Goal: Task Accomplishment & Management: Manage account settings

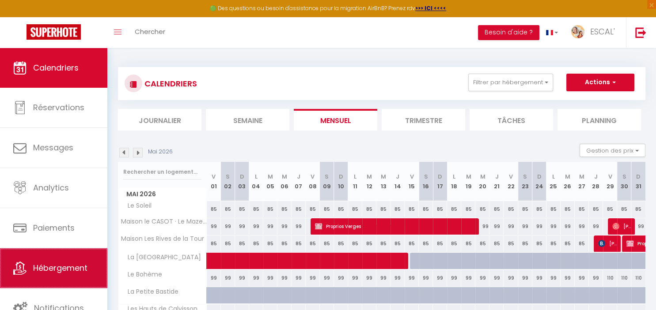
click at [62, 276] on link "Hébergement" at bounding box center [53, 269] width 107 height 40
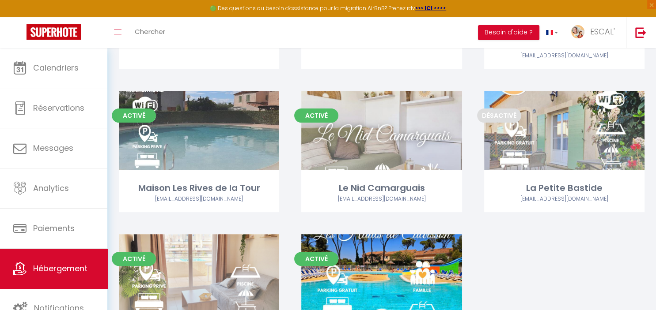
scroll to position [191, 0]
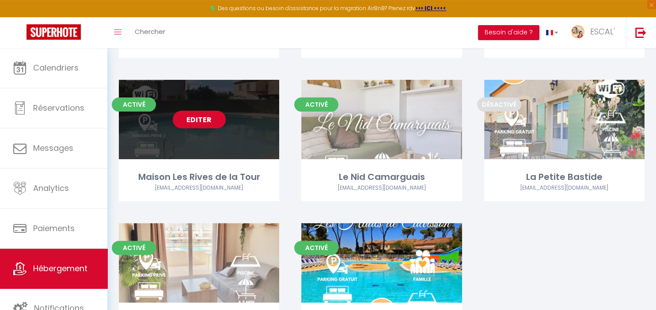
click at [183, 114] on link "Editer" at bounding box center [199, 120] width 53 height 18
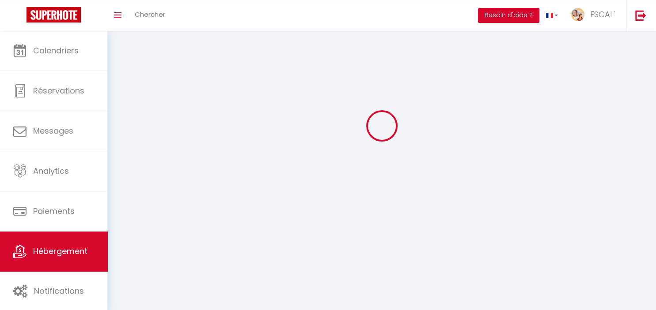
select select "1"
select select
select select "28"
select select
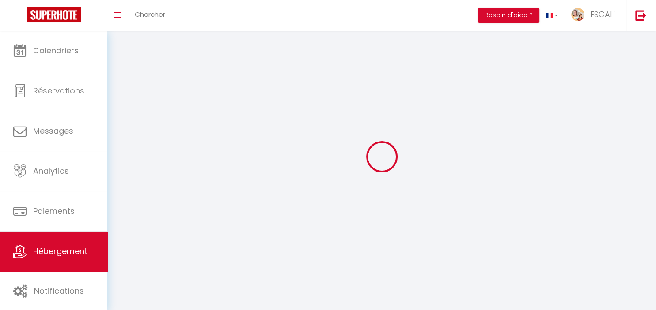
select select
checkbox input "false"
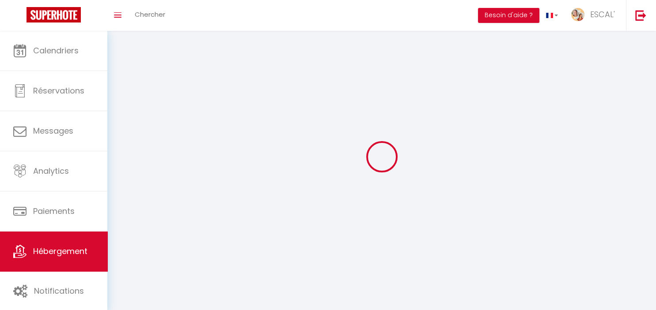
checkbox input "false"
select select
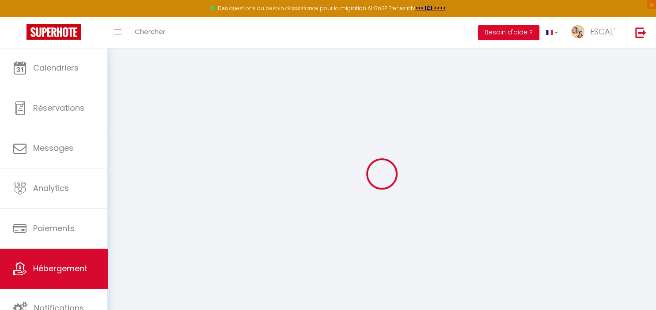
select select
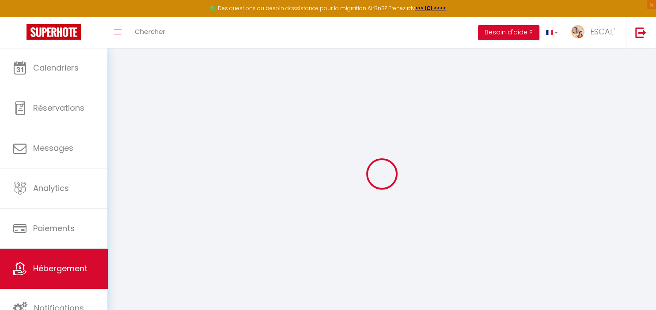
select select
checkbox input "false"
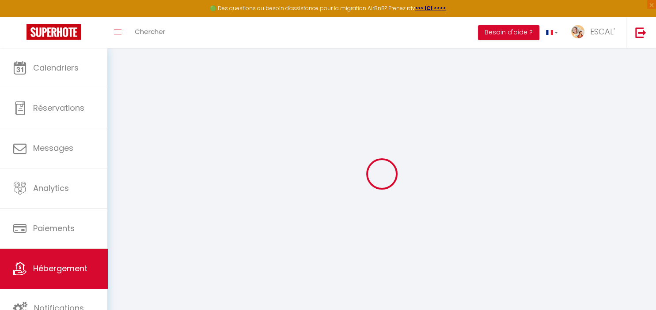
select select
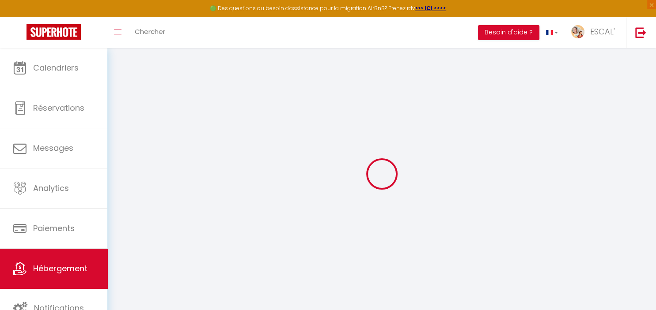
select select
checkbox input "false"
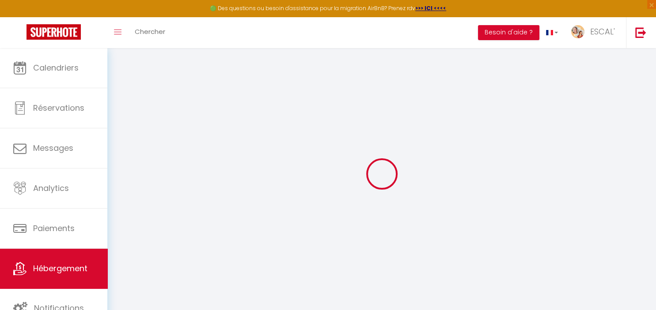
checkbox input "false"
select select
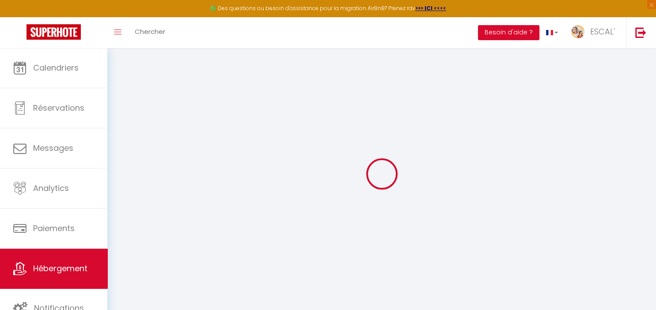
select select
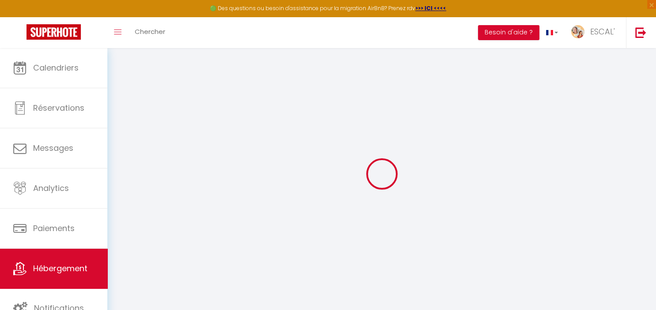
checkbox input "false"
select select
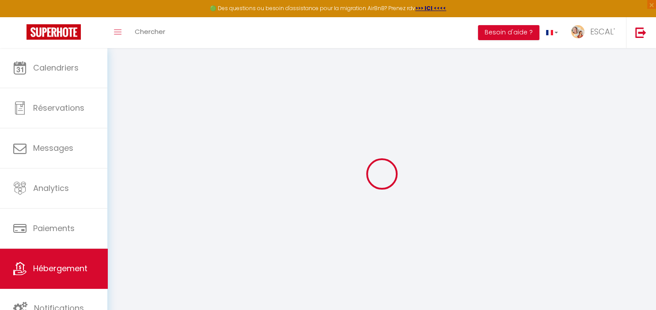
select select
type input "Maison Les Rives de la Tour"
type input "[PERSON_NAME]"
type input "GANNE"
type input "[STREET_ADDRESS][PERSON_NAME]"
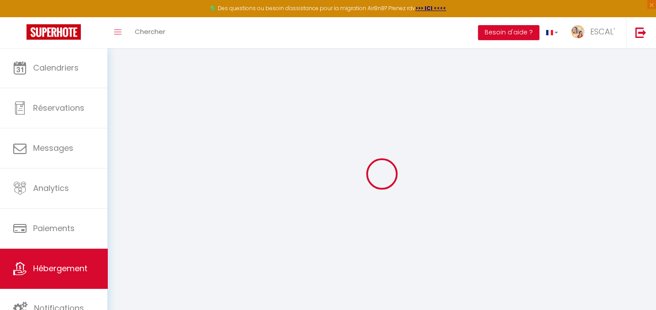
type input "36120"
type input "ARDENTES"
select select "houses"
select select "2"
type input "85"
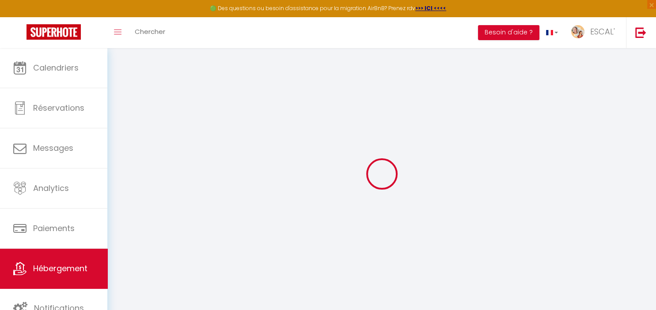
type input "80"
type input "500"
select select
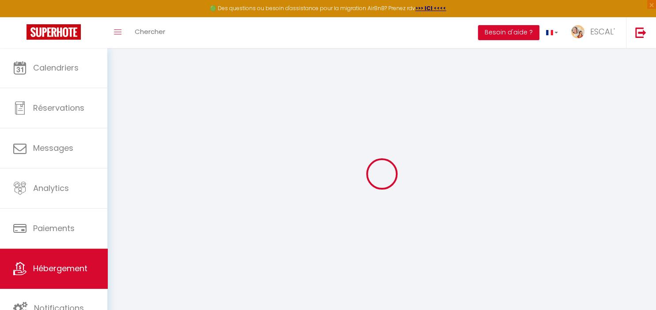
select select
type input "Les Rives de la Tour, [GEOGRAPHIC_DATA]"
type input "30220"
type input "Aigues-Mortes"
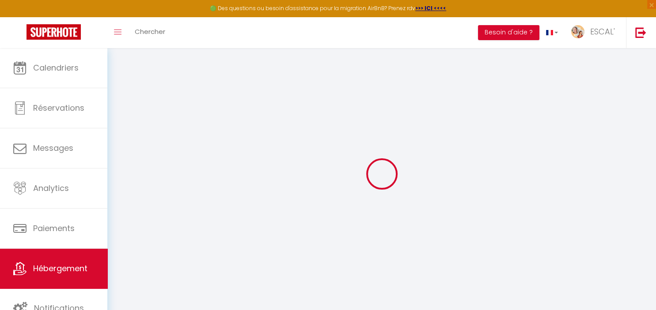
type input "[EMAIL_ADDRESS][DOMAIN_NAME]"
select select "12557"
checkbox input "false"
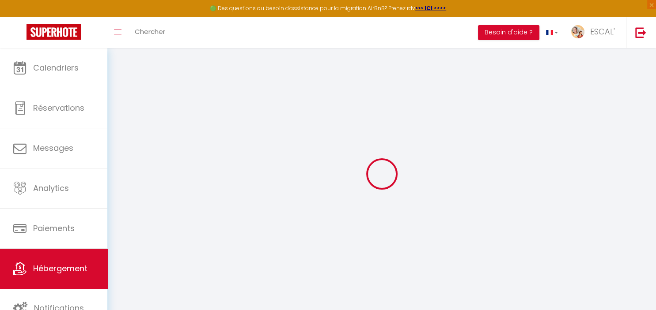
checkbox input "false"
type input "0"
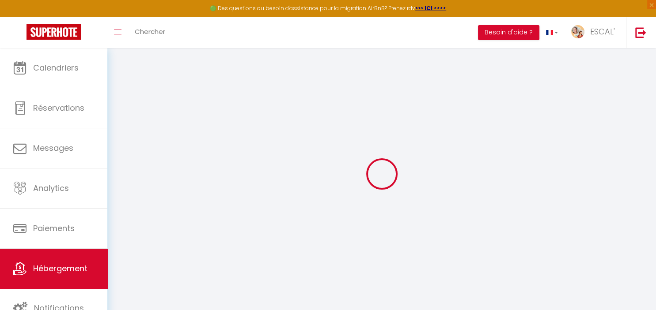
select select
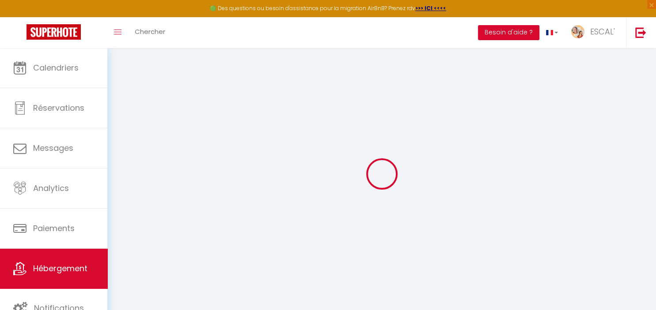
checkbox input "false"
select select "43826"
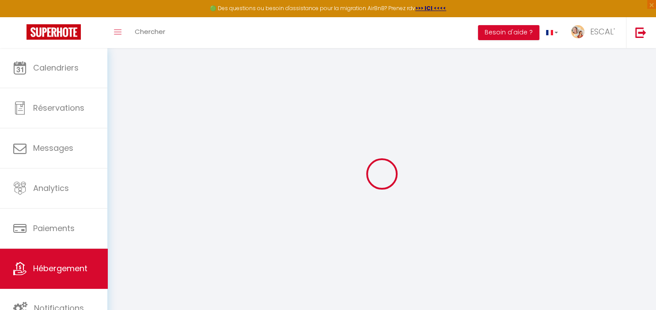
checkbox input "false"
select select "15:00"
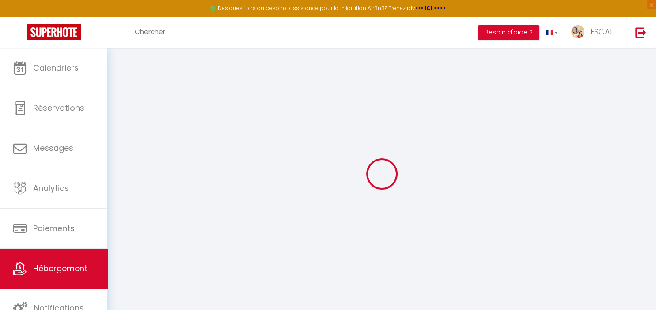
select select
select select "11:00"
select select "30"
select select "120"
select select
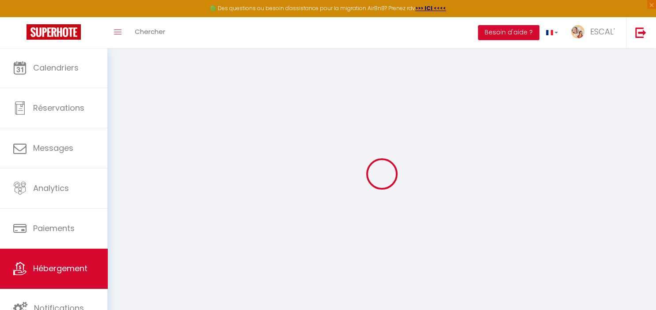
checkbox input "false"
select select
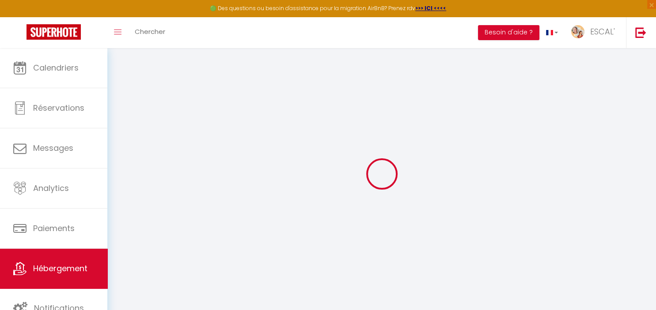
checkbox input "false"
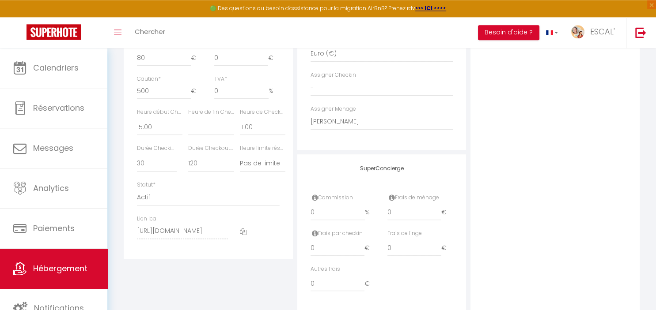
scroll to position [467, 0]
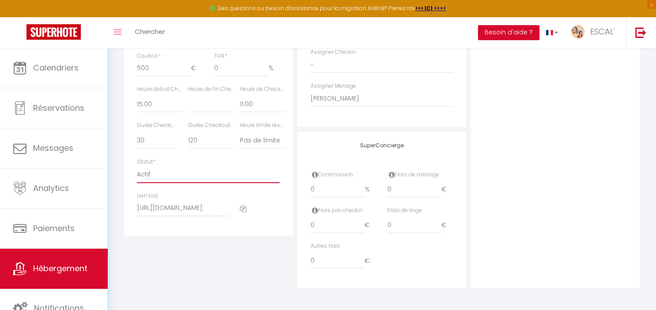
click at [137, 166] on select "Actif Pas actif" at bounding box center [208, 174] width 143 height 17
select select "0"
click option "Pas actif" at bounding box center [0, 0] width 0 height 0
select select
checkbox input "false"
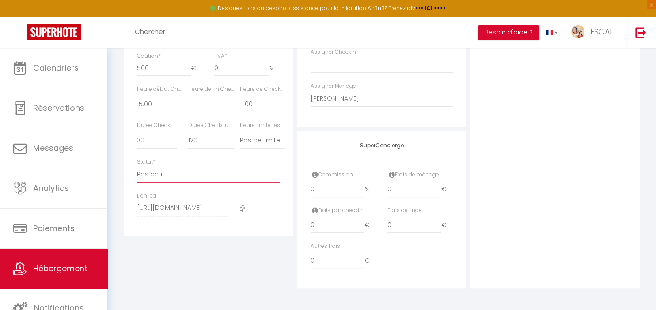
checkbox input "false"
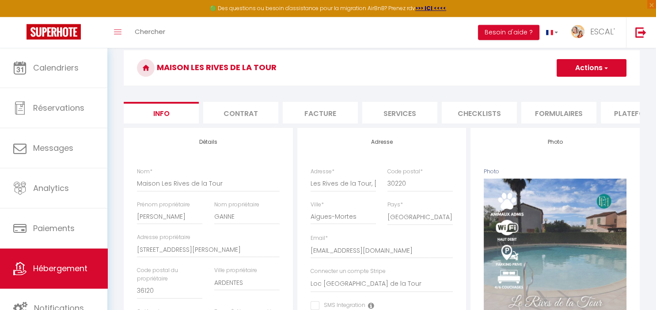
scroll to position [15, 0]
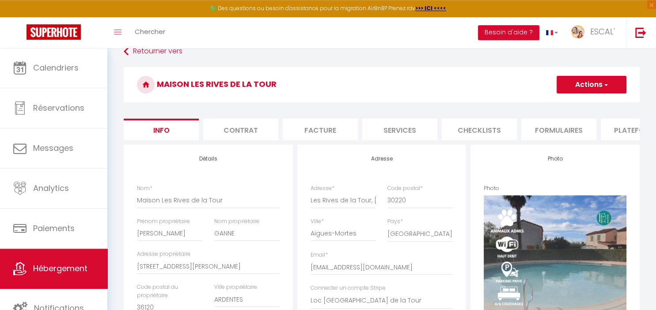
click at [574, 86] on button "Actions" at bounding box center [591, 85] width 70 height 18
click at [570, 102] on input "Enregistrer" at bounding box center [556, 104] width 33 height 9
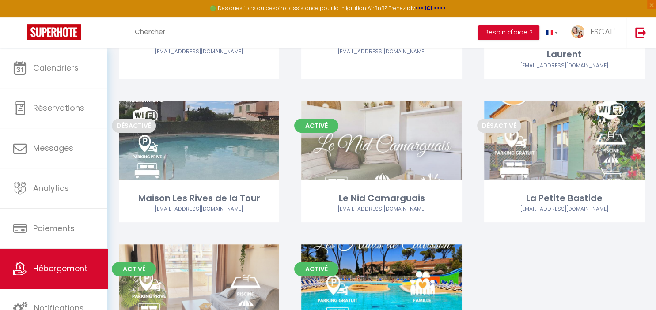
scroll to position [169, 0]
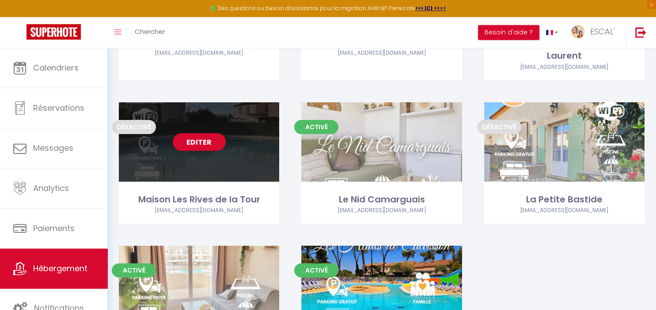
click at [197, 139] on link "Editer" at bounding box center [199, 142] width 53 height 18
select select "3"
select select "2"
select select "1"
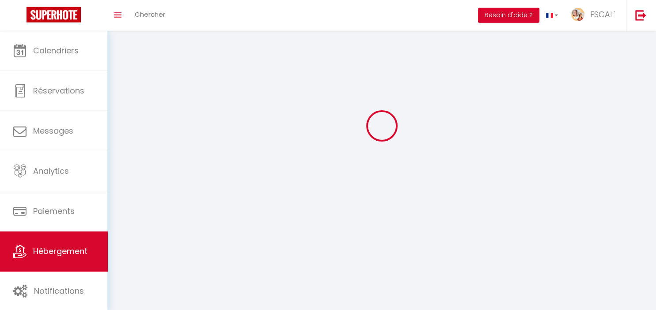
select select
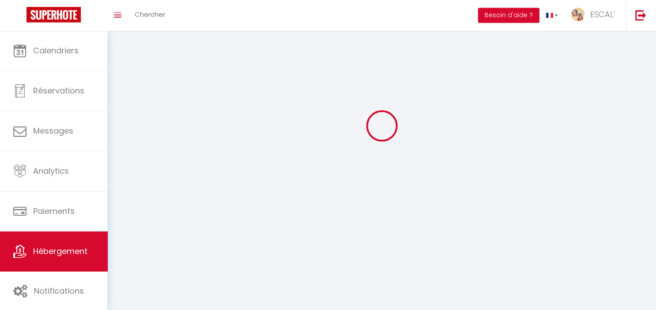
checkbox input "false"
select select
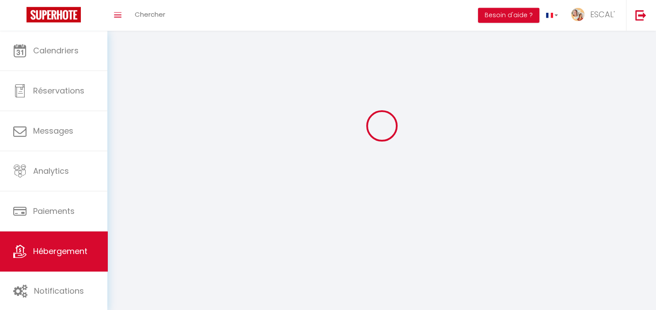
select select
select select "1"
select select
select select "28"
select select
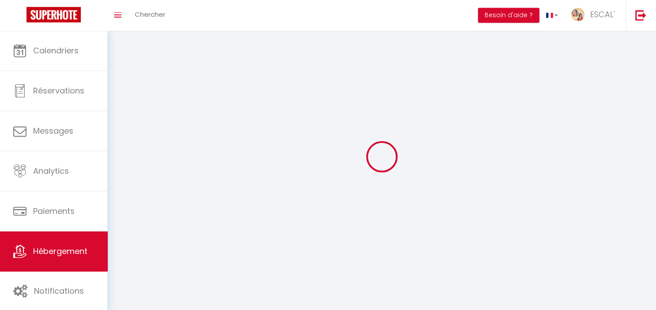
select select
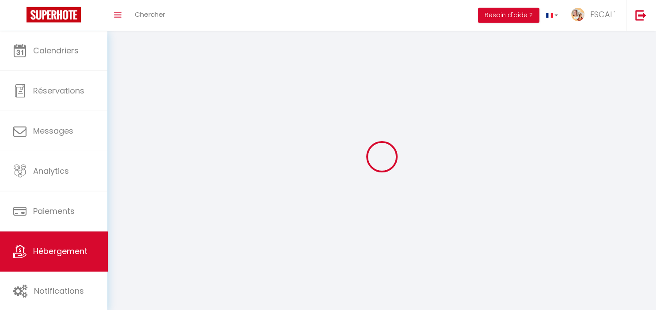
checkbox input "false"
select select
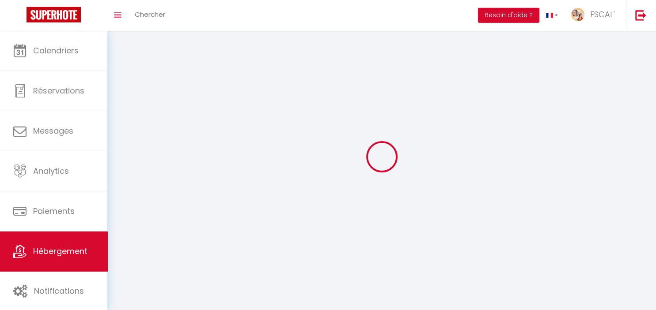
select select
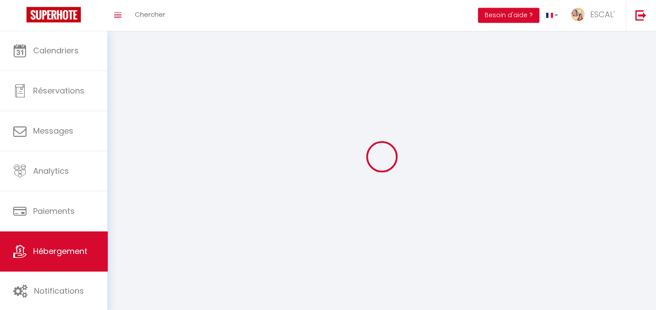
select select
checkbox input "false"
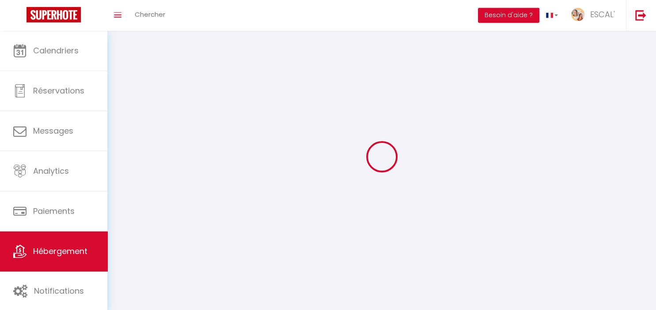
checkbox input "false"
select select
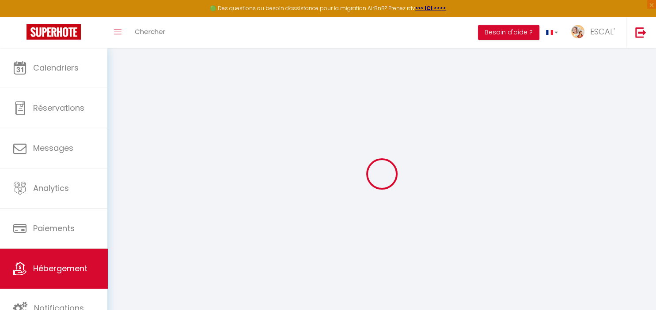
select select
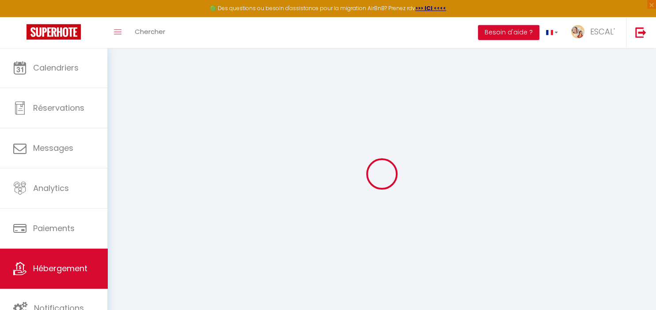
select select
checkbox input "false"
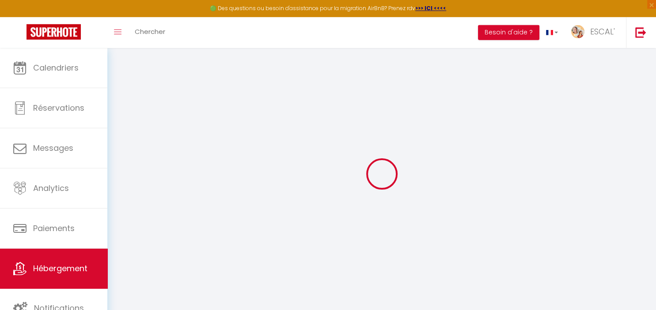
select select
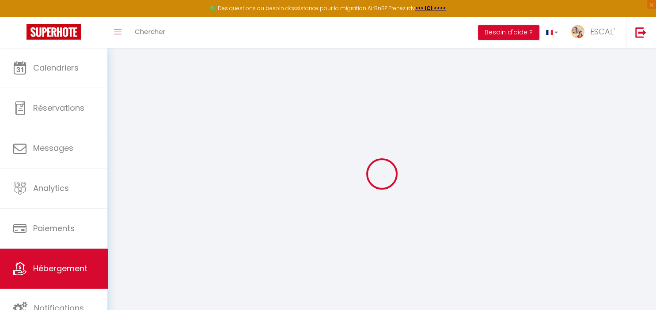
select select
checkbox input "false"
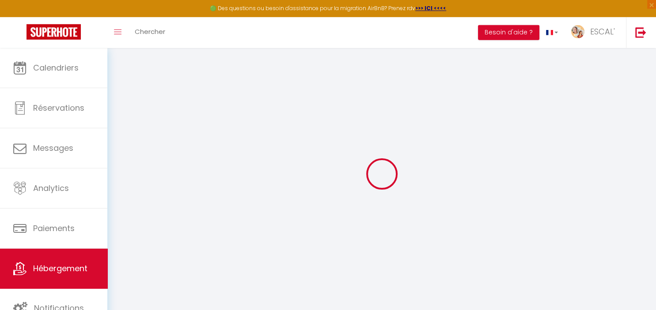
checkbox input "false"
select select
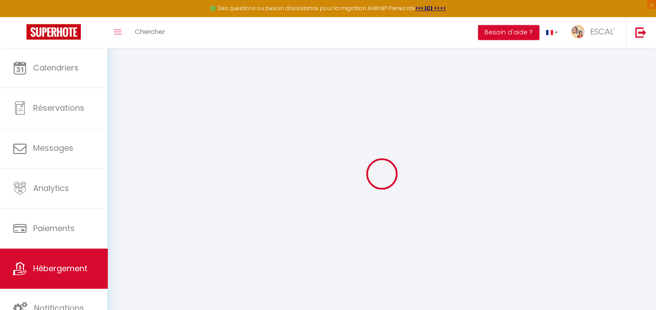
select select
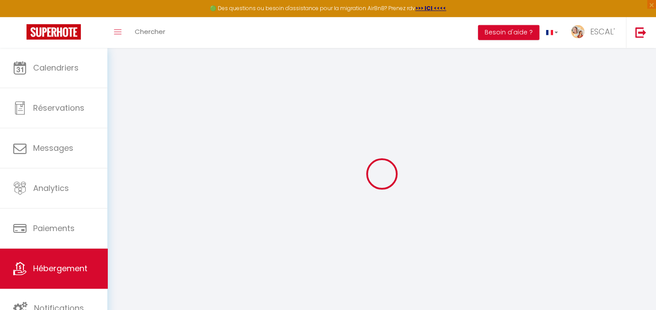
checkbox input "false"
select select
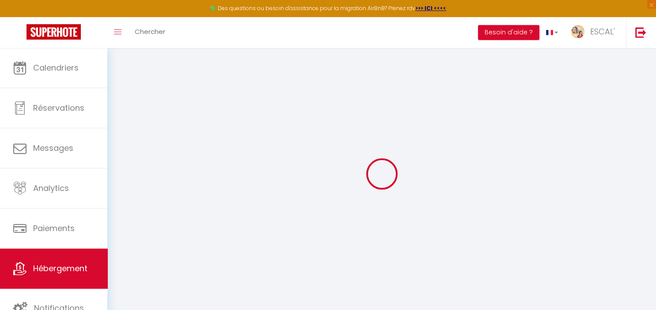
select select
type input "Maison Les Rives de la Tour"
type input "[PERSON_NAME]"
type input "GANNE"
type input "[STREET_ADDRESS][PERSON_NAME]"
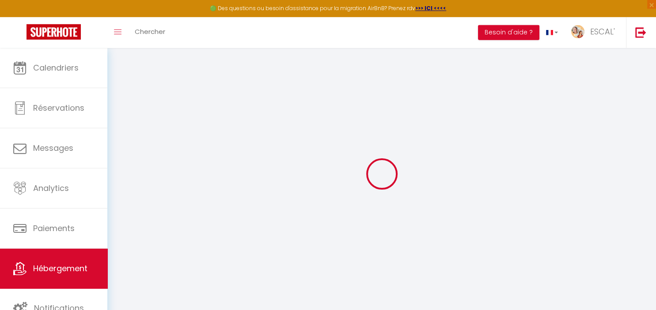
type input "36120"
type input "ARDENTES"
select select "houses"
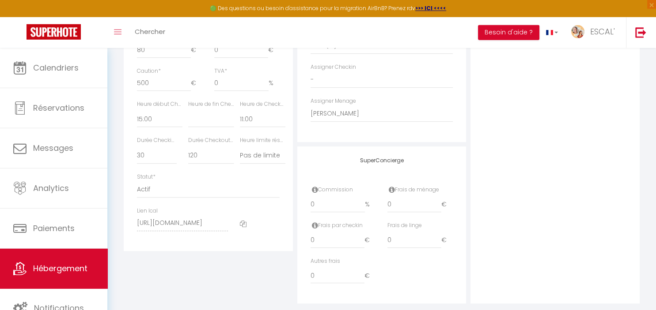
scroll to position [456, 0]
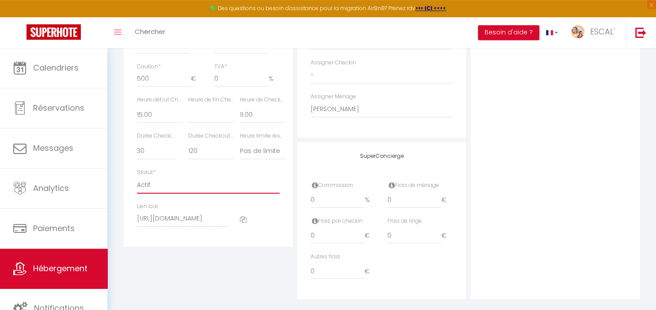
click at [137, 177] on select "Actif Pas actif" at bounding box center [208, 185] width 143 height 17
click option "Actif" at bounding box center [0, 0] width 0 height 0
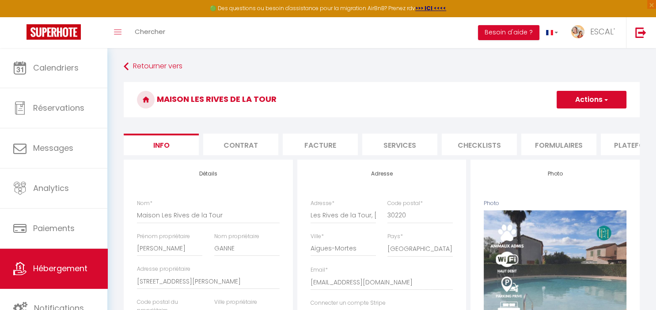
click at [588, 94] on button "Actions" at bounding box center [591, 100] width 70 height 18
click at [565, 120] on input "Enregistrer" at bounding box center [556, 119] width 33 height 9
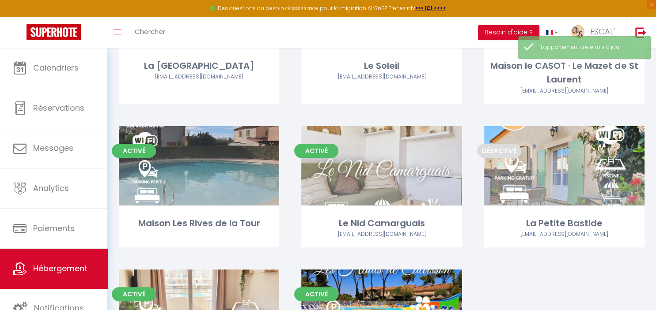
scroll to position [175, 0]
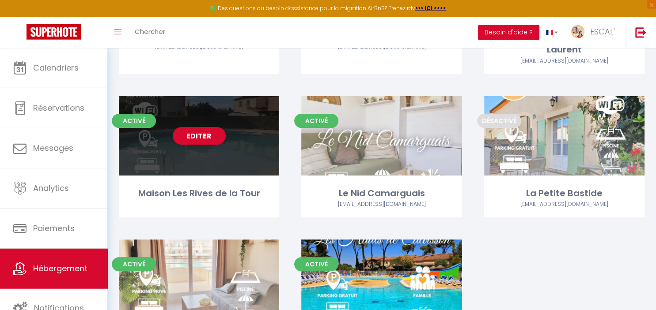
click at [201, 141] on link "Editer" at bounding box center [199, 136] width 53 height 18
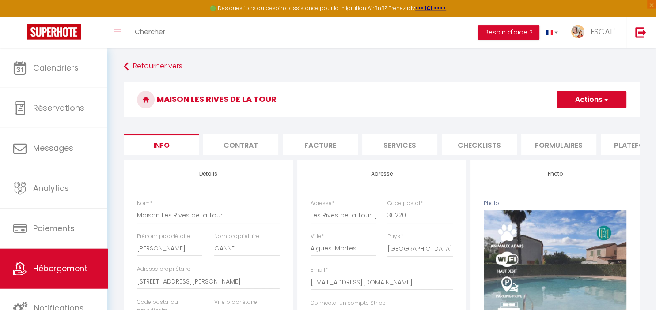
click at [615, 146] on li "Plateformes" at bounding box center [638, 145] width 75 height 22
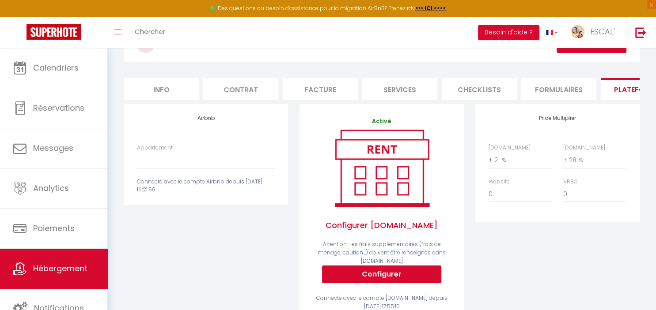
scroll to position [57, 0]
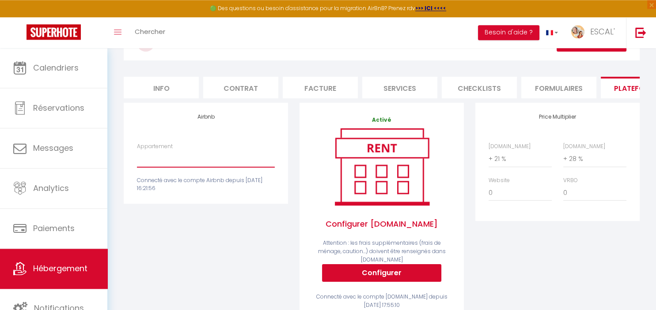
click at [137, 151] on select "Gîte Royal (Gîtes de France Gard) - [EMAIL_ADDRESS][DOMAIN_NAME] Gîte Nostalgiq…" at bounding box center [206, 159] width 138 height 17
click at [168, 291] on div "Airbnb Appartement Gîte Royal (Gîtes de France Gard) - [EMAIL_ADDRESS][DOMAIN_N…" at bounding box center [206, 218] width 176 height 230
click at [137, 151] on select "Gîte Royal (Gîtes de France Gard) - [EMAIL_ADDRESS][DOMAIN_NAME] Gîte Nostalgiq…" at bounding box center [206, 159] width 138 height 17
click at [188, 256] on div "Airbnb Appartement Gîte Royal (Gîtes de France Gard) - [EMAIL_ADDRESS][DOMAIN_N…" at bounding box center [206, 218] width 176 height 230
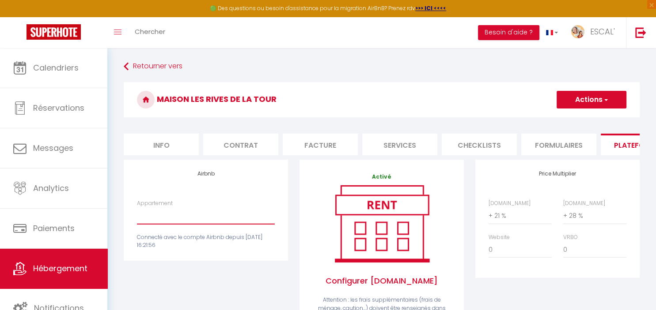
click at [137, 208] on select "Gîte Royal (Gîtes de France Gard) - [EMAIL_ADDRESS][DOMAIN_NAME] Gîte Nostalgiq…" at bounding box center [206, 216] width 138 height 17
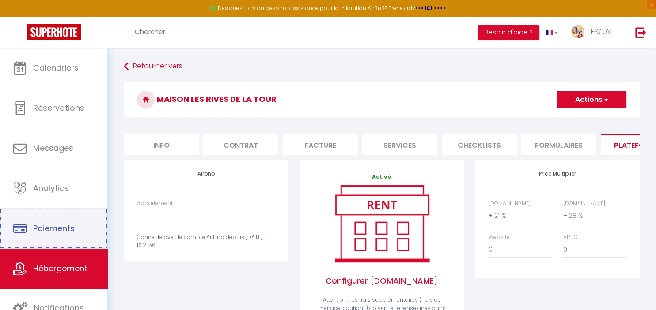
click at [40, 234] on span "Paiements" at bounding box center [54, 228] width 42 height 11
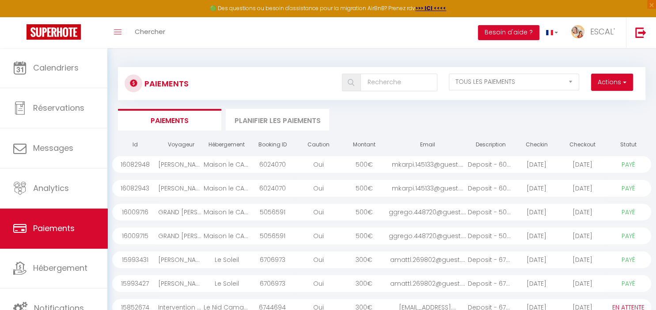
scroll to position [0, 0]
click at [58, 304] on span "Notifications" at bounding box center [59, 308] width 50 height 11
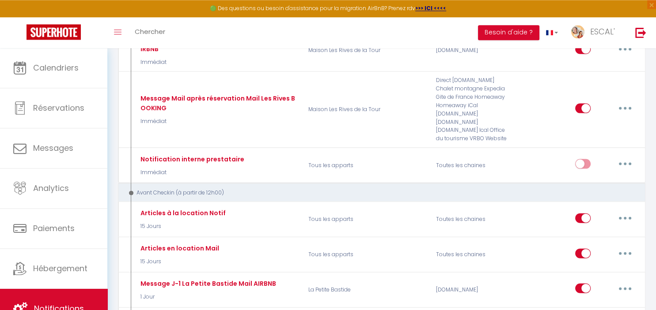
scroll to position [1877, 0]
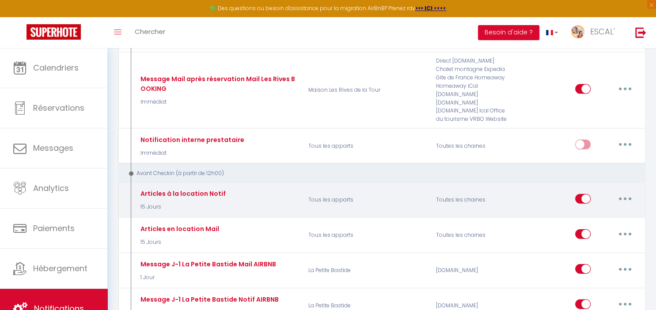
click at [624, 198] on icon "button" at bounding box center [625, 199] width 3 height 3
click at [585, 212] on link "Editer" at bounding box center [601, 219] width 65 height 15
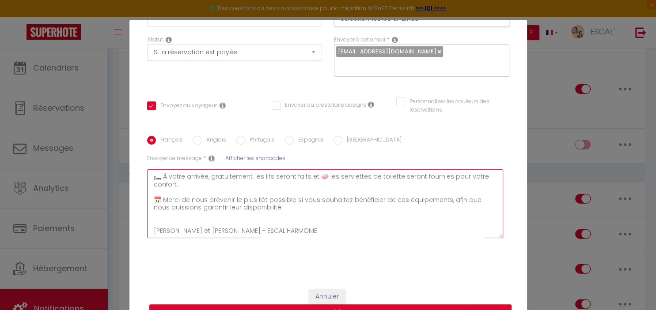
scroll to position [0, 0]
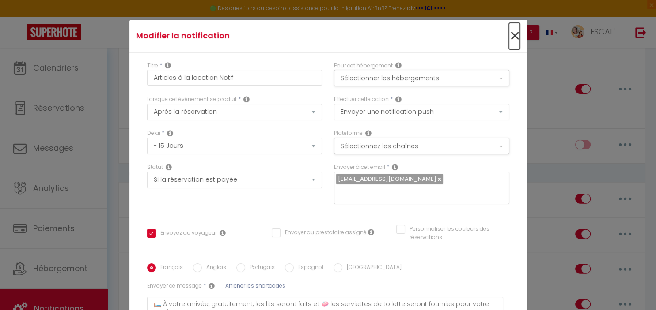
click at [514, 34] on span "×" at bounding box center [514, 36] width 11 height 26
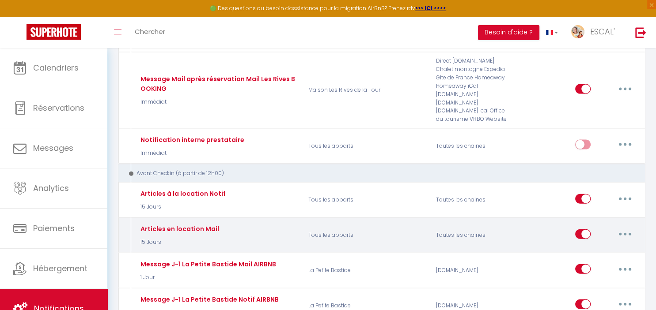
click at [626, 227] on button "button" at bounding box center [624, 234] width 25 height 14
click at [587, 247] on link "Editer" at bounding box center [601, 254] width 65 height 15
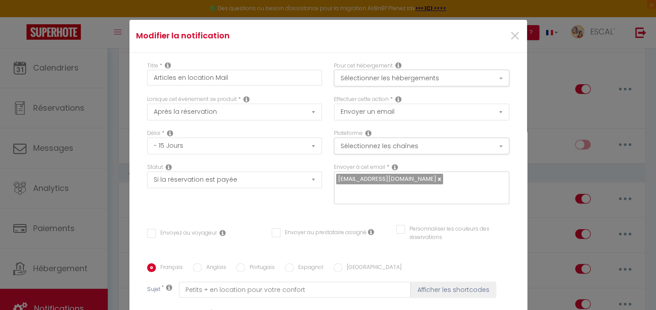
scroll to position [196, 0]
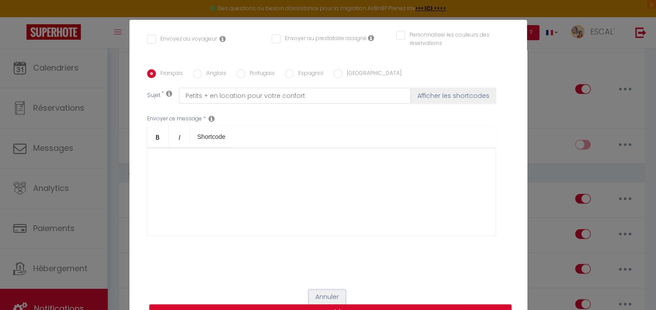
click at [337, 298] on button "Annuler" at bounding box center [327, 297] width 37 height 15
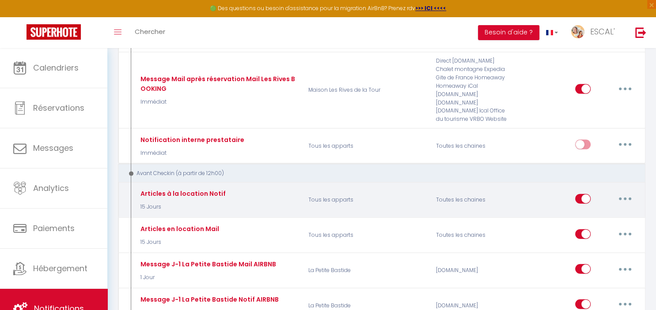
click at [626, 192] on button "button" at bounding box center [624, 199] width 25 height 14
click at [586, 212] on link "Editer" at bounding box center [601, 219] width 65 height 15
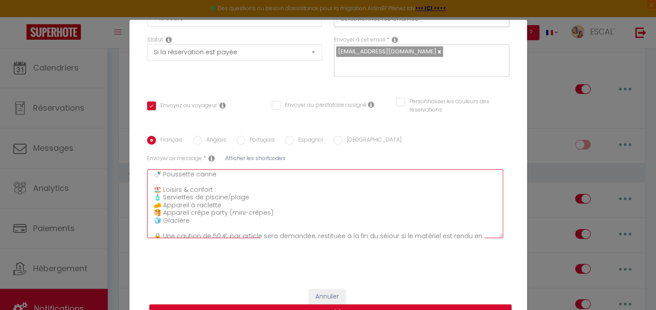
scroll to position [0, 0]
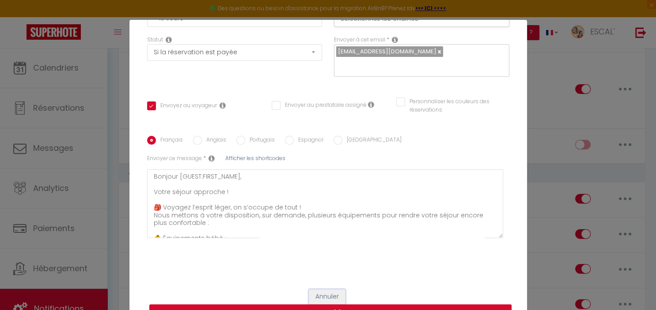
click at [332, 297] on button "Annuler" at bounding box center [327, 297] width 37 height 15
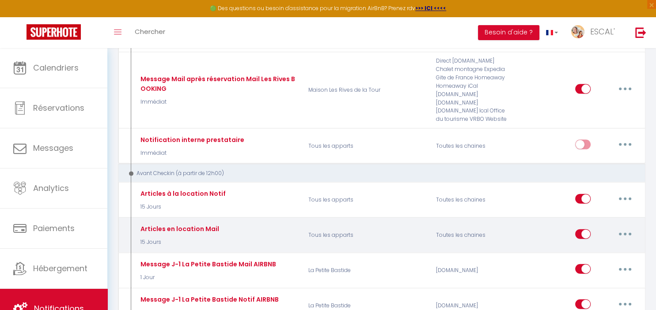
click at [626, 227] on button "button" at bounding box center [624, 234] width 25 height 14
click at [584, 247] on link "Editer" at bounding box center [601, 254] width 65 height 15
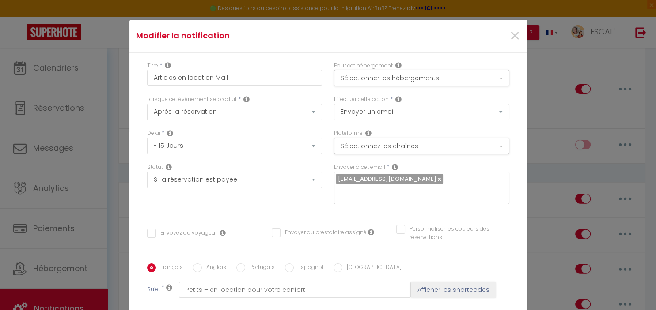
scroll to position [196, 0]
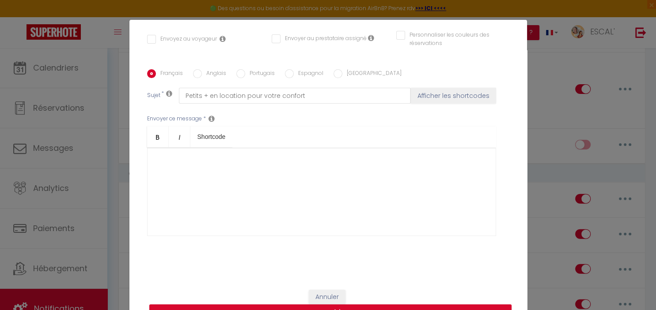
click at [414, 222] on div "​" at bounding box center [321, 192] width 349 height 88
click at [321, 297] on button "Annuler" at bounding box center [327, 297] width 37 height 15
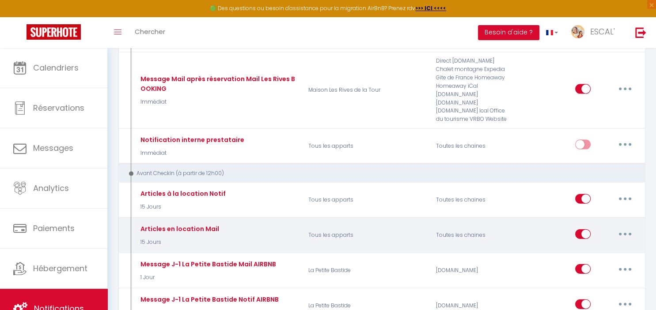
click at [621, 227] on button "button" at bounding box center [624, 234] width 25 height 14
click at [593, 247] on link "Editer" at bounding box center [601, 254] width 65 height 15
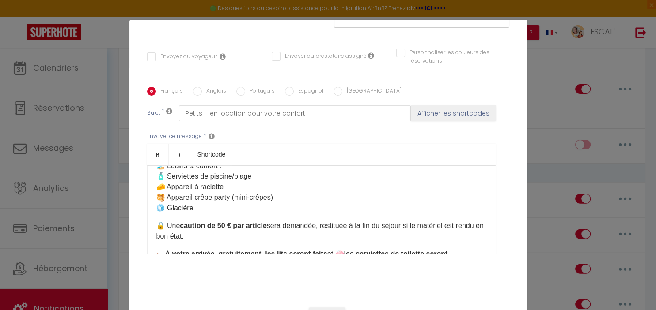
scroll to position [175, 0]
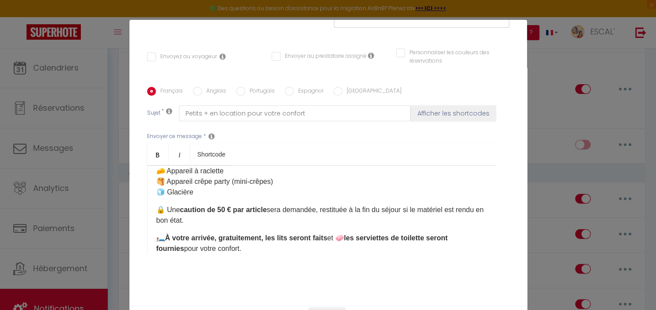
click at [199, 198] on p "🏖️ Loisirs & confort : 🧴 Serviettes de piscine/plage 🧀 Appareil à raclette 🥞 Ap…" at bounding box center [321, 171] width 330 height 53
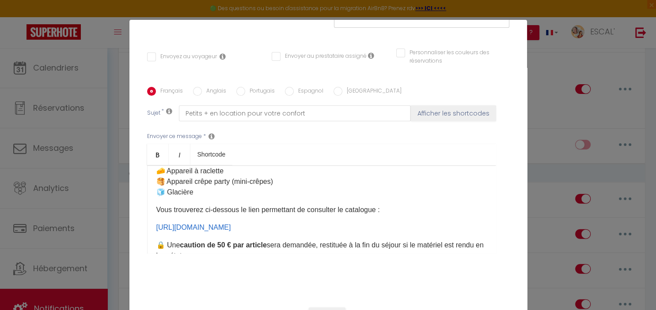
click at [346, 213] on p "Vous trouverez ci-dessous le lien permettant de consulter le catalogue :" at bounding box center [321, 210] width 330 height 11
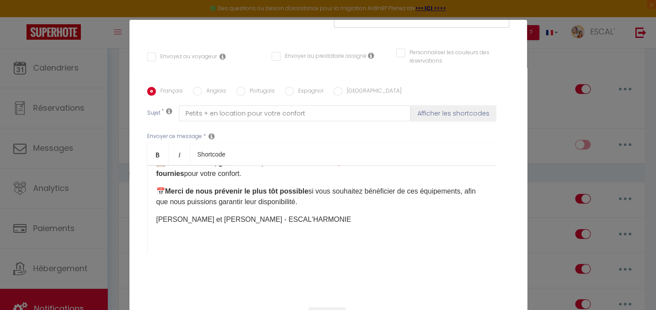
scroll to position [196, 0]
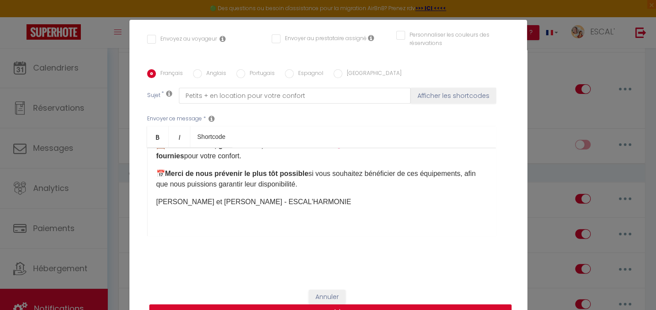
click at [407, 305] on button "Mettre à jour" at bounding box center [330, 313] width 362 height 17
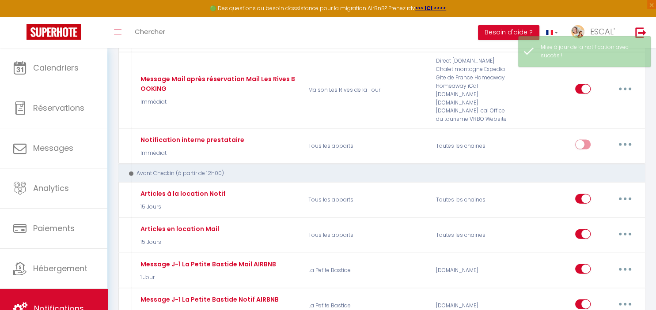
scroll to position [0, 0]
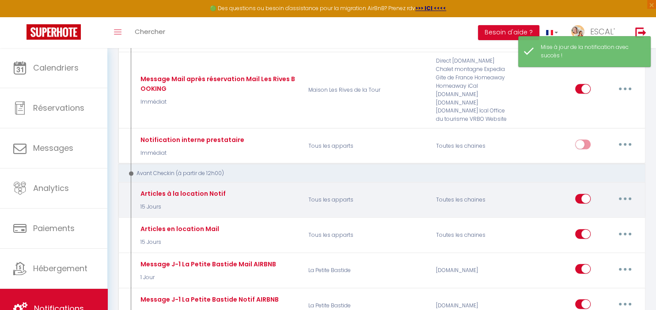
click at [623, 192] on button "button" at bounding box center [624, 199] width 25 height 14
click at [585, 212] on link "Editer" at bounding box center [601, 219] width 65 height 15
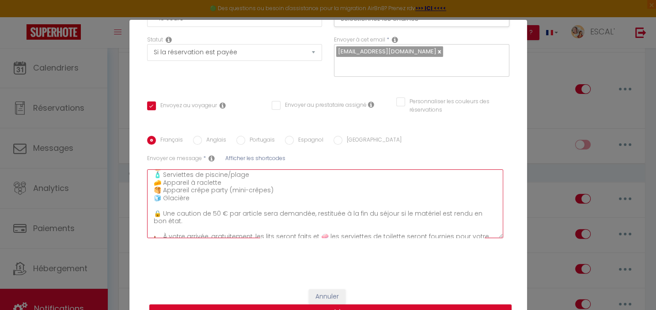
scroll to position [128, 0]
click at [197, 197] on textarea "Bonjour [GUEST:FIRST_NAME], Votre séjour approche ! 🎒 Voyagez l’esprit léger, o…" at bounding box center [325, 204] width 356 height 69
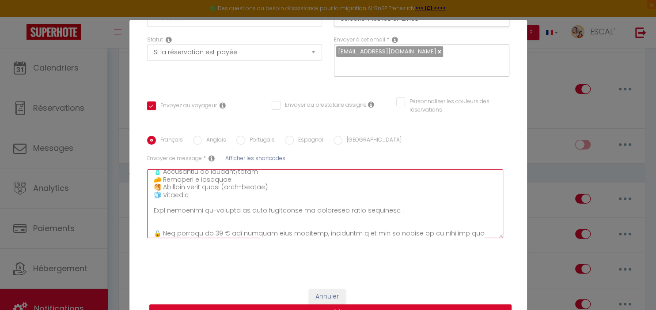
paste textarea "[URL][DOMAIN_NAME]"
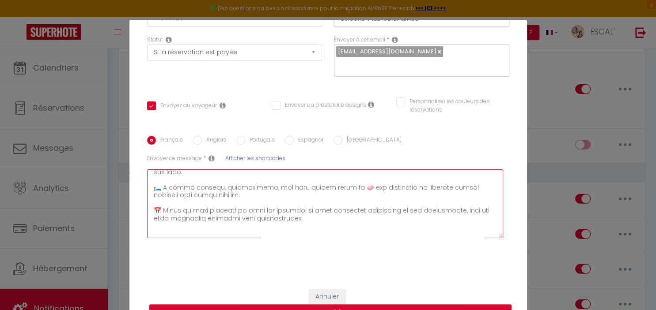
scroll to position [224, 0]
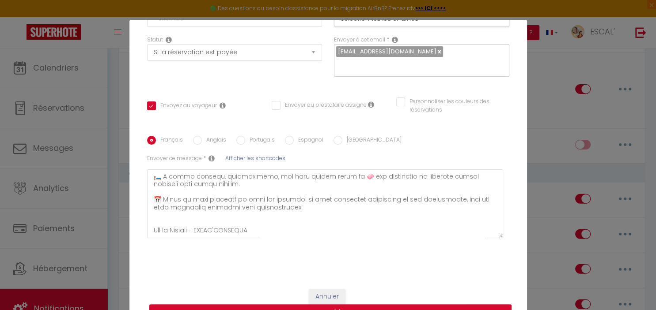
click at [324, 308] on button "Mettre à jour" at bounding box center [330, 313] width 362 height 17
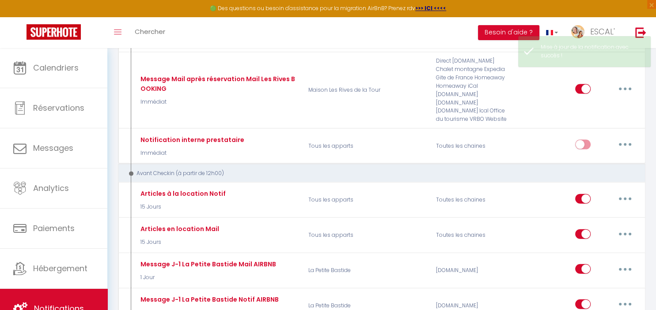
scroll to position [0, 0]
